Goal: Transaction & Acquisition: Purchase product/service

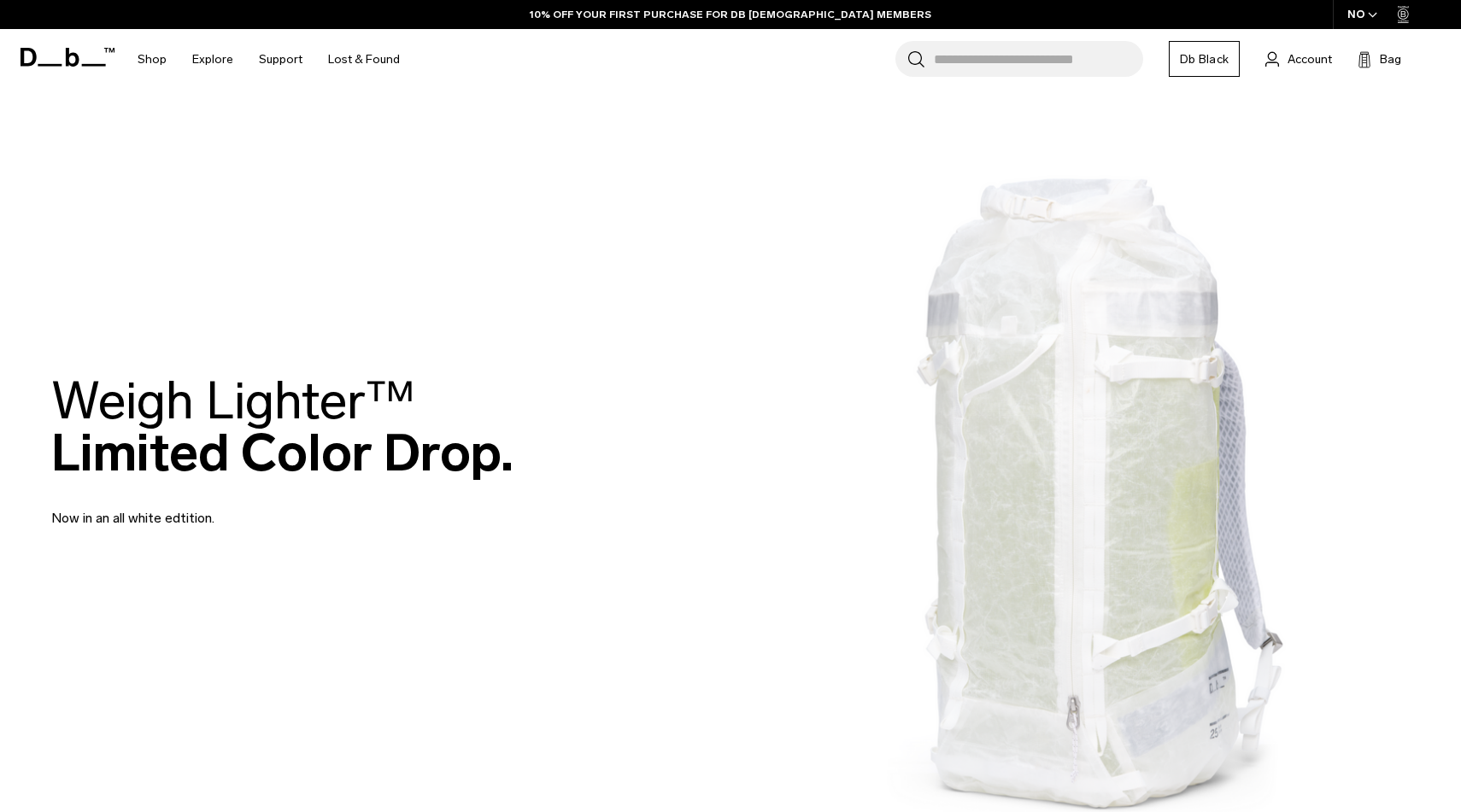
click at [965, 55] on input "Search for Bags, Luggage..." at bounding box center [1038, 58] width 210 height 36
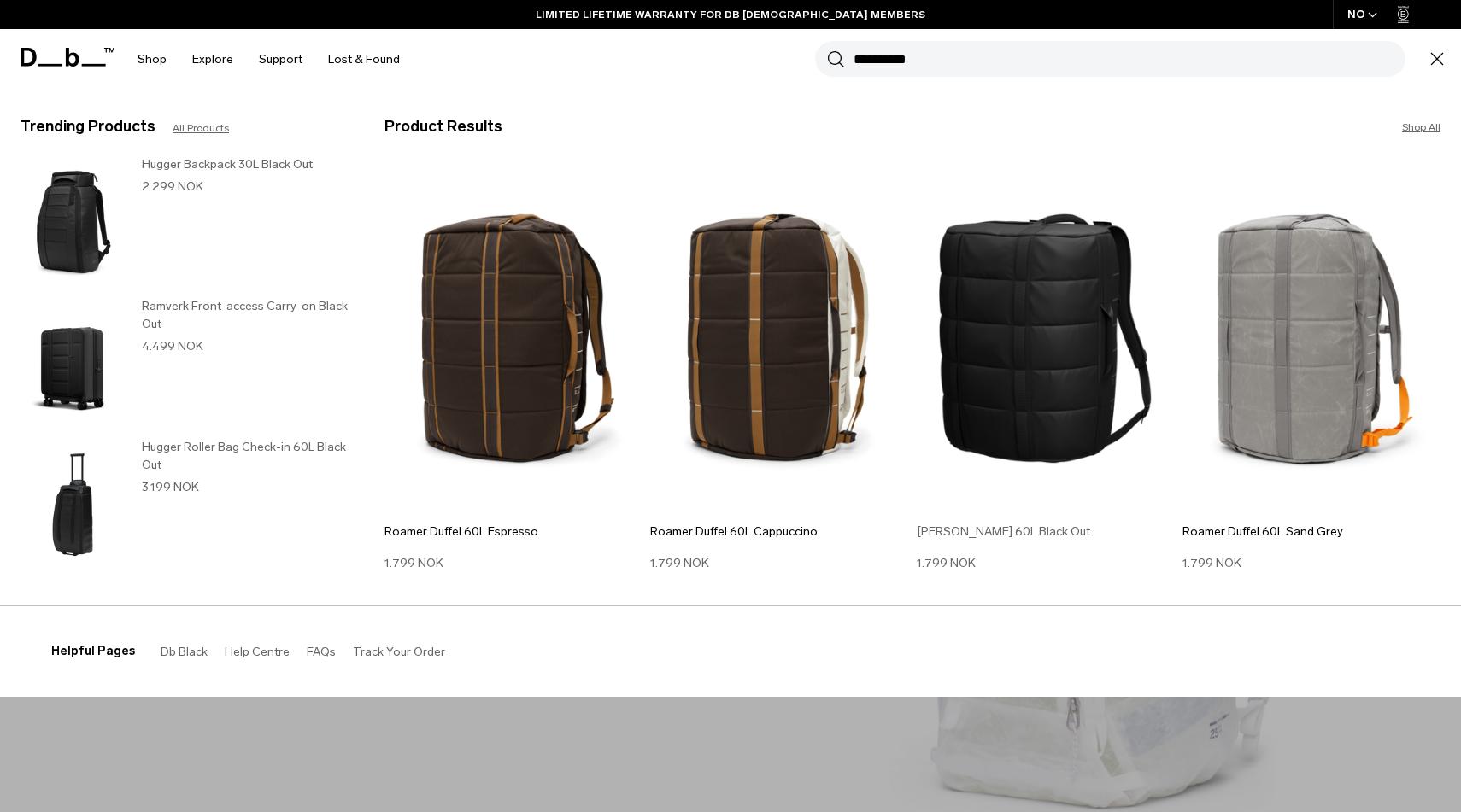
type input "**********"
